Goal: Navigation & Orientation: Understand site structure

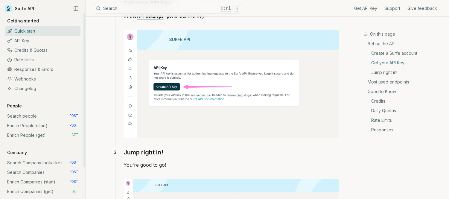
scroll to position [266, 0]
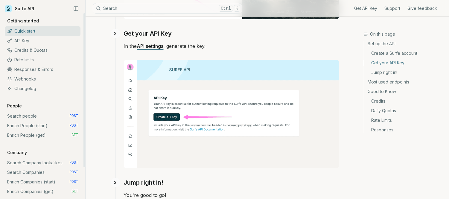
click at [18, 33] on link "Quick start" at bounding box center [43, 31] width 76 height 10
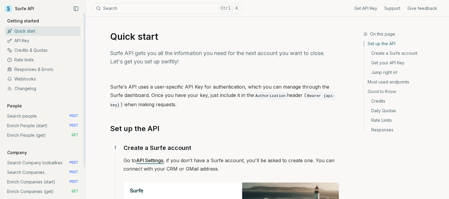
click at [19, 39] on link "API Key" at bounding box center [43, 41] width 76 height 10
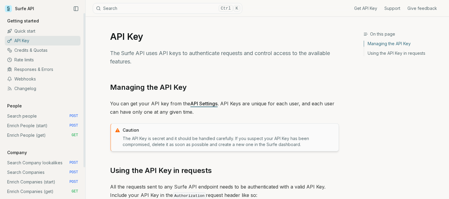
click at [34, 50] on link "Credits & Quotas" at bounding box center [43, 50] width 76 height 10
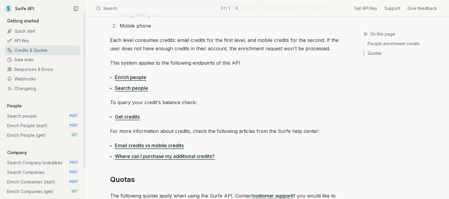
scroll to position [89, 0]
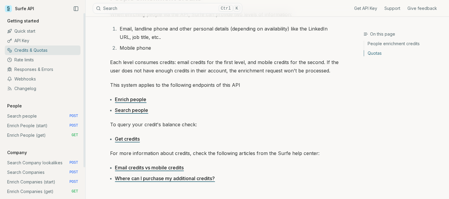
click at [34, 80] on link "Webhooks" at bounding box center [43, 79] width 76 height 10
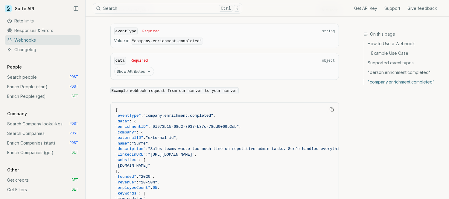
scroll to position [1130, 0]
